Goal: Register for event/course

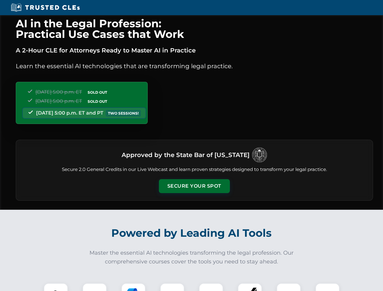
click at [194, 186] on button "Secure Your Spot" at bounding box center [194, 186] width 71 height 14
click at [56, 287] on img at bounding box center [56, 296] width 18 height 18
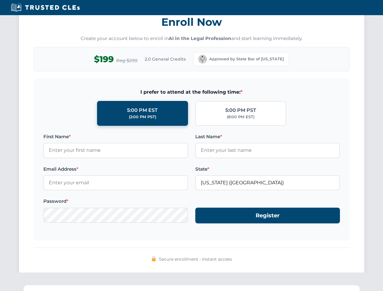
scroll to position [595, 0]
